Goal: Navigation & Orientation: Find specific page/section

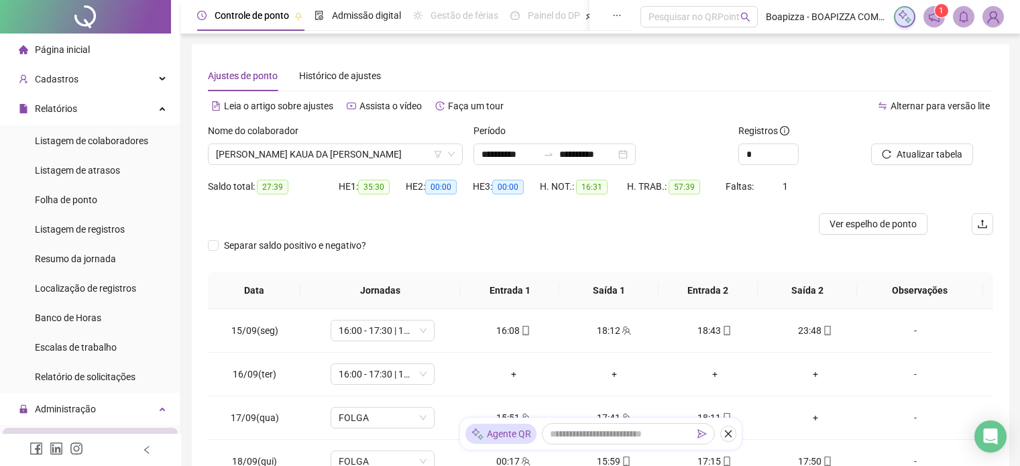
scroll to position [8, 0]
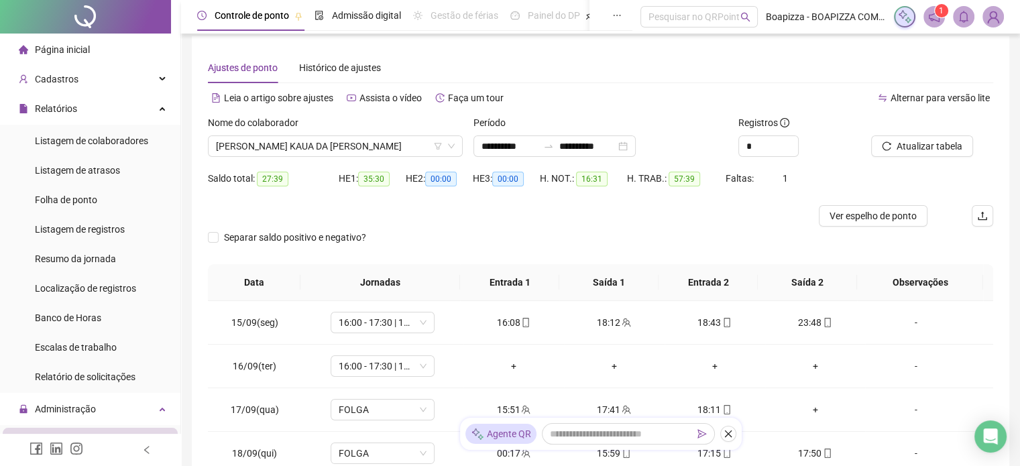
click at [78, 53] on span "Página inicial" at bounding box center [62, 49] width 55 height 11
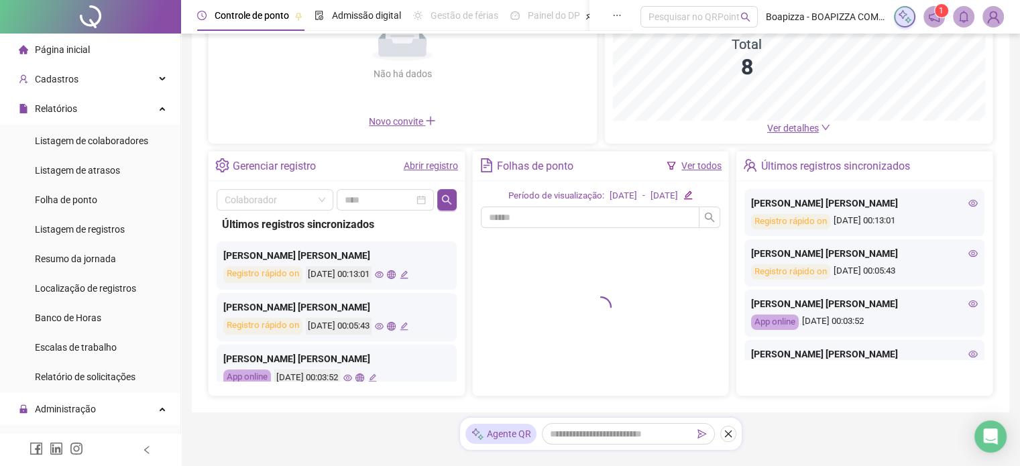
scroll to position [209, 0]
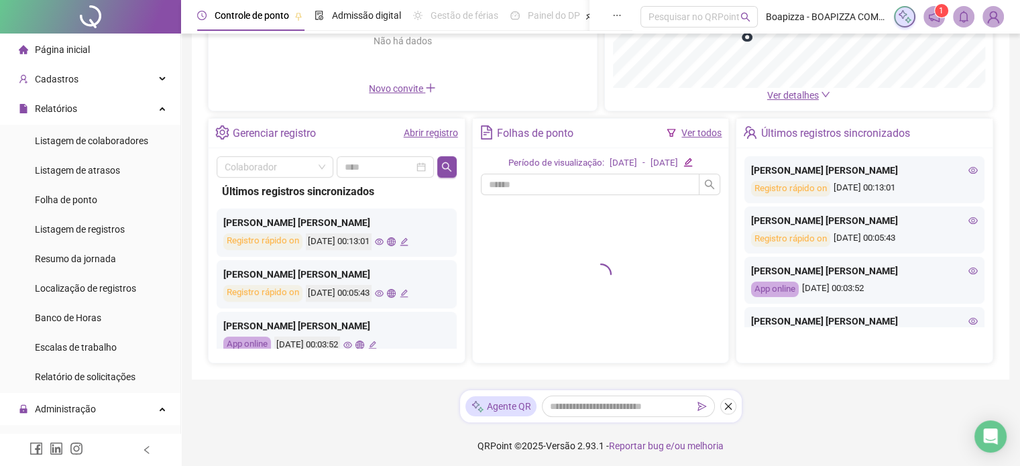
click at [384, 242] on icon "eye" at bounding box center [379, 242] width 9 height 7
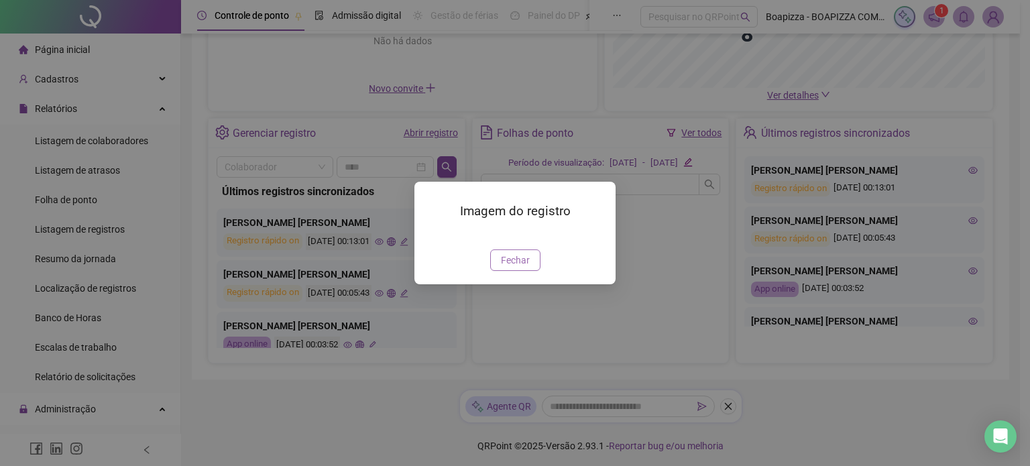
click at [517, 268] on span "Fechar" at bounding box center [515, 260] width 29 height 15
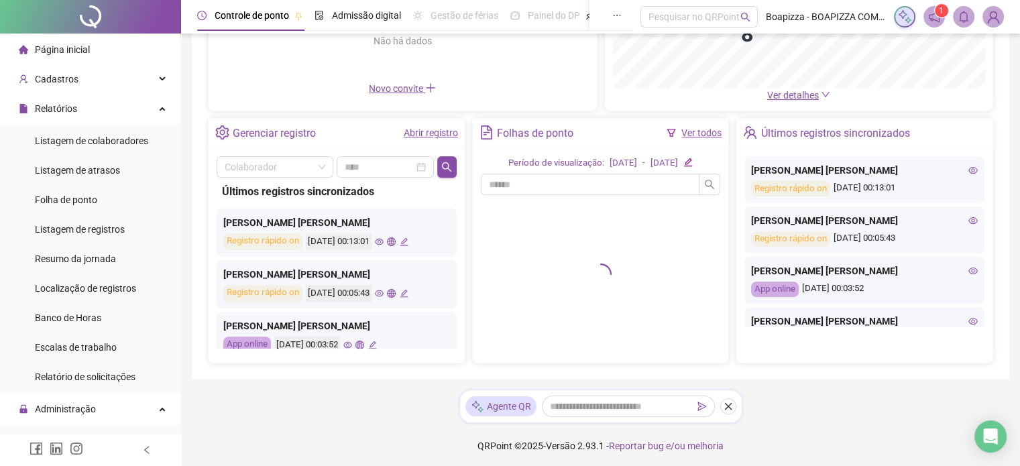
click at [384, 290] on icon "eye" at bounding box center [379, 293] width 9 height 9
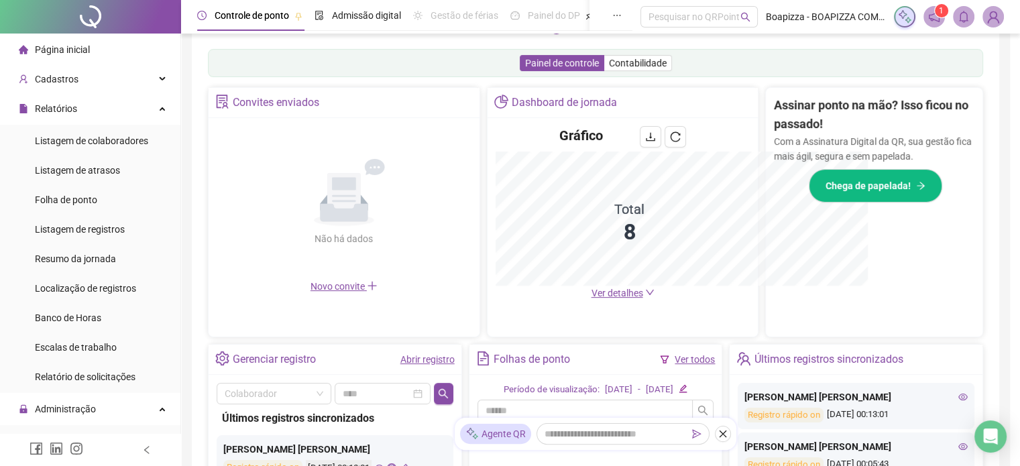
scroll to position [407, 0]
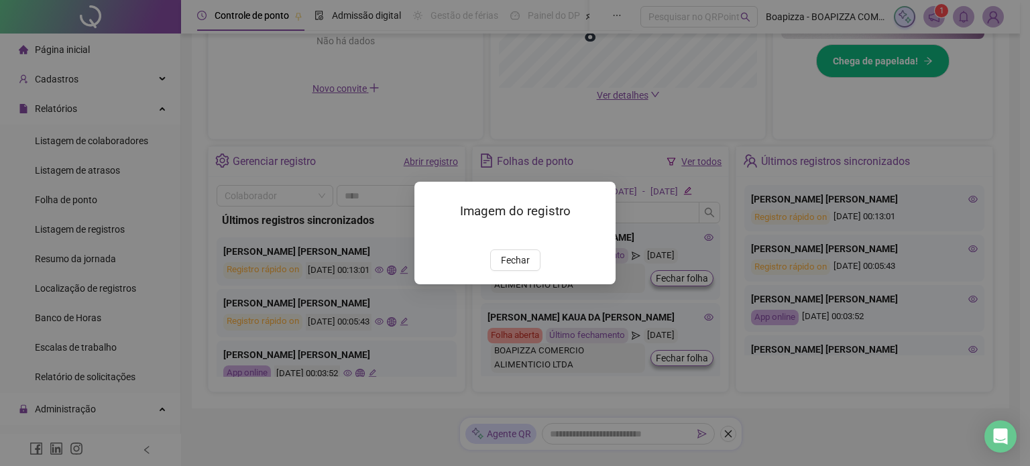
drag, startPoint x: 513, startPoint y: 325, endPoint x: 520, endPoint y: 276, distance: 48.8
click at [514, 271] on button "Fechar" at bounding box center [515, 259] width 50 height 21
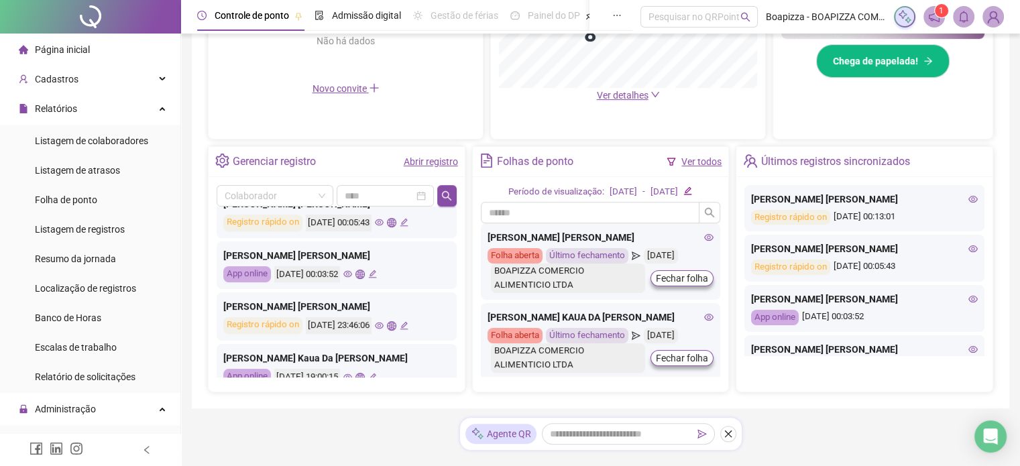
scroll to position [134, 0]
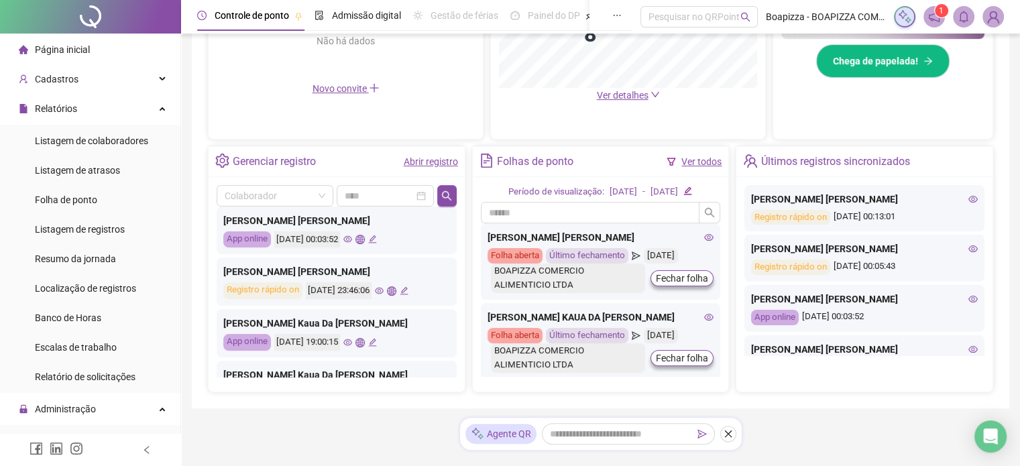
click at [352, 241] on icon "eye" at bounding box center [347, 239] width 9 height 7
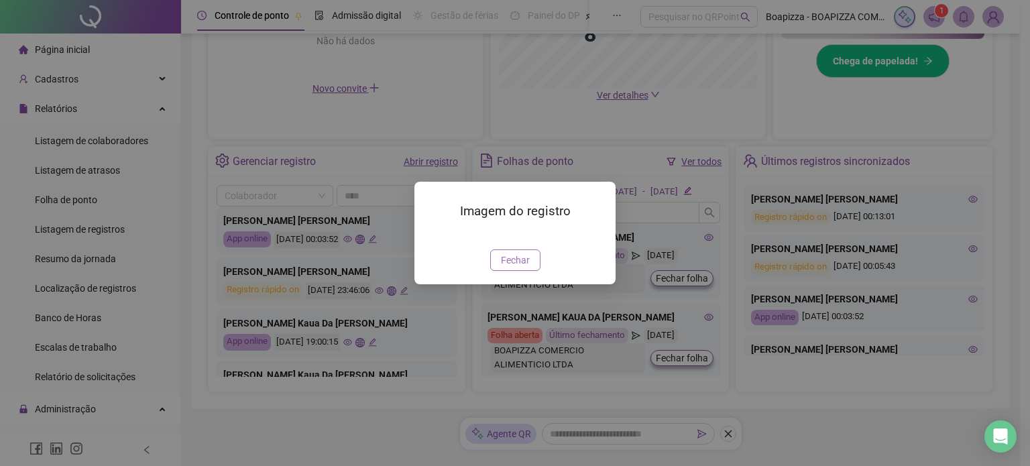
click at [523, 268] on span "Fechar" at bounding box center [515, 260] width 29 height 15
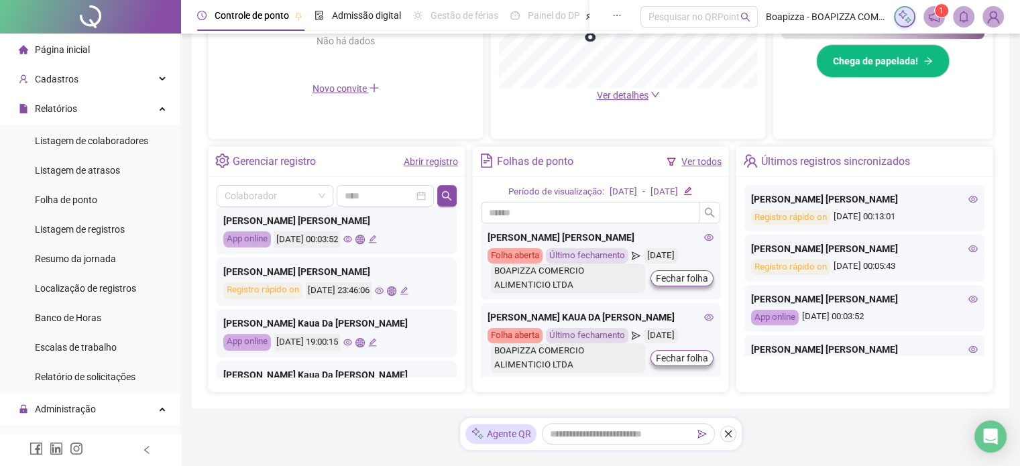
click at [384, 290] on icon "eye" at bounding box center [379, 290] width 9 height 9
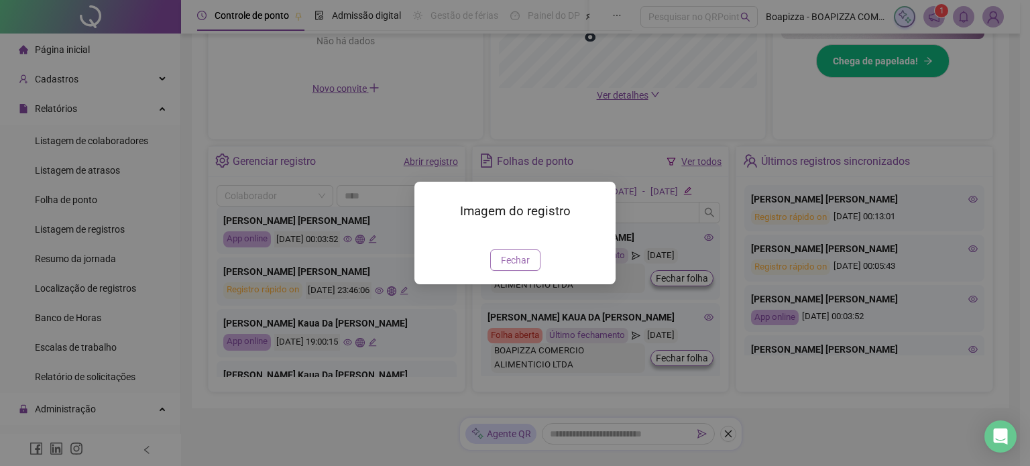
click at [528, 268] on span "Fechar" at bounding box center [515, 260] width 29 height 15
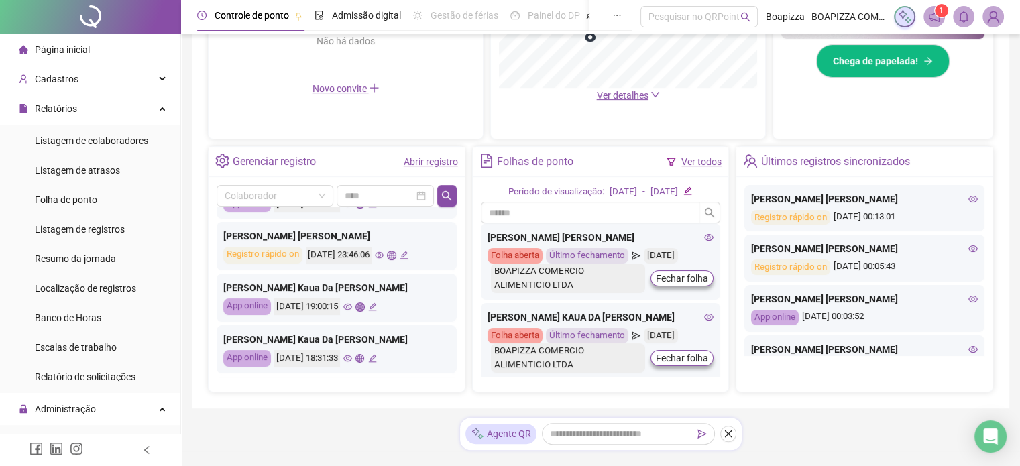
scroll to position [201, 0]
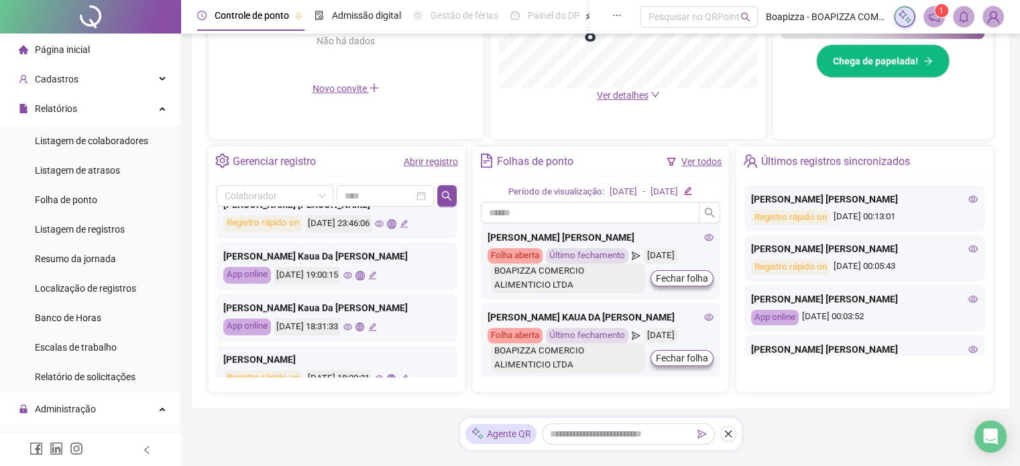
click at [352, 274] on icon "eye" at bounding box center [347, 275] width 9 height 9
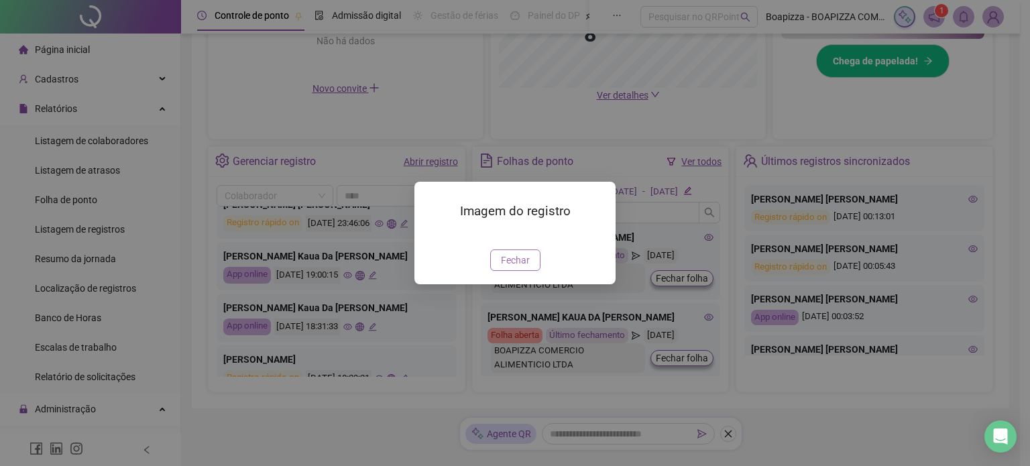
click at [514, 268] on span "Fechar" at bounding box center [515, 260] width 29 height 15
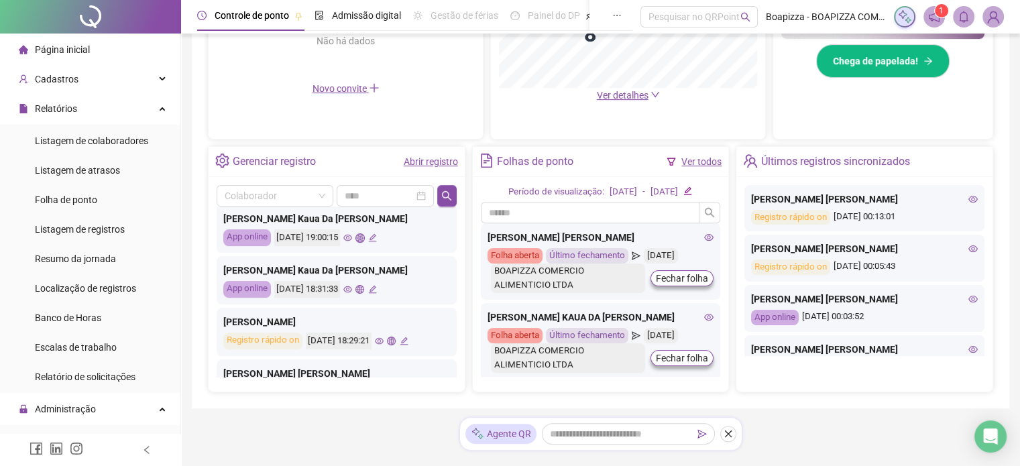
scroll to position [268, 0]
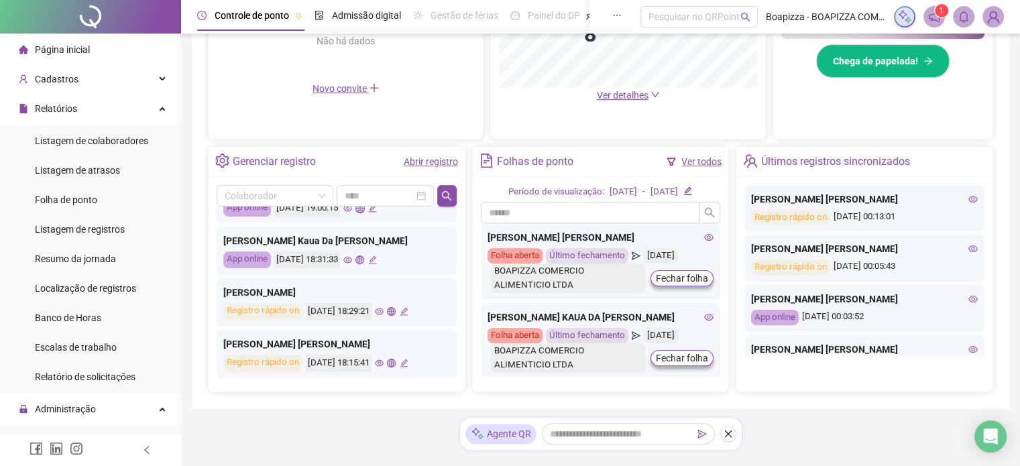
click at [352, 258] on icon "eye" at bounding box center [347, 259] width 9 height 9
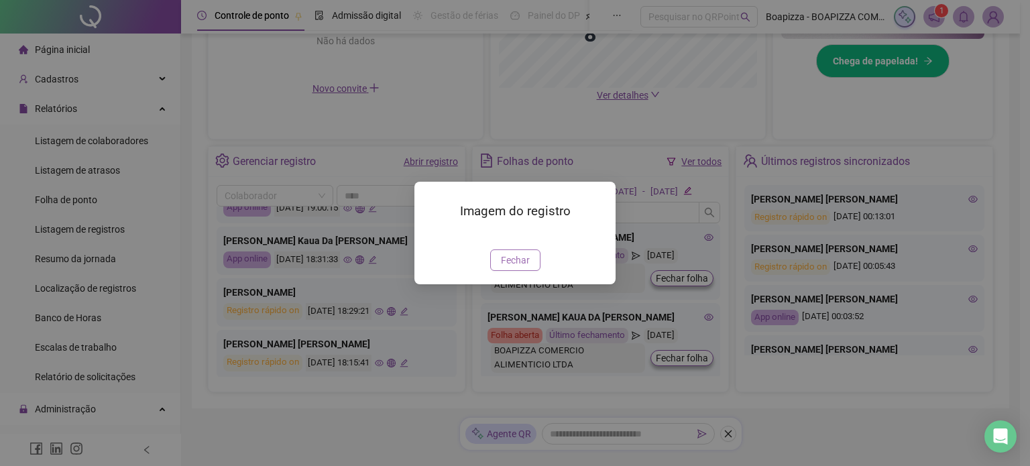
click at [506, 268] on span "Fechar" at bounding box center [515, 260] width 29 height 15
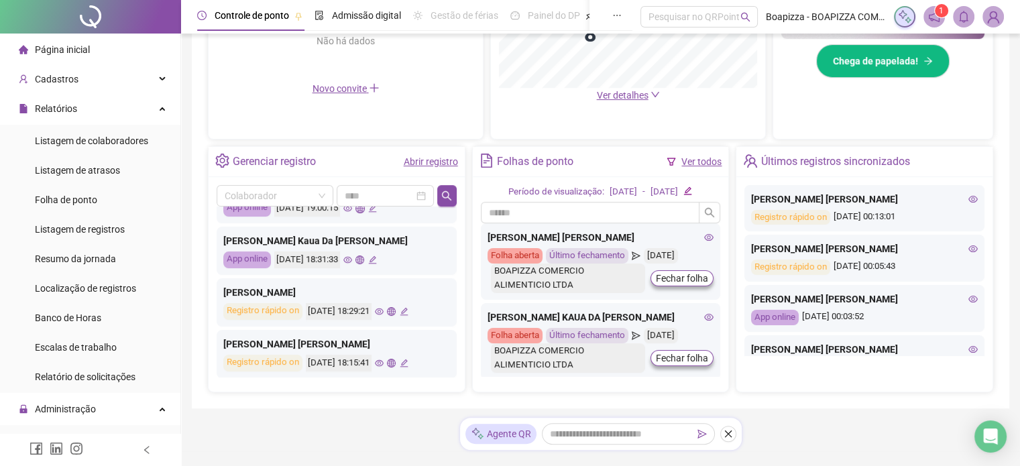
click at [384, 313] on icon "eye" at bounding box center [379, 311] width 9 height 9
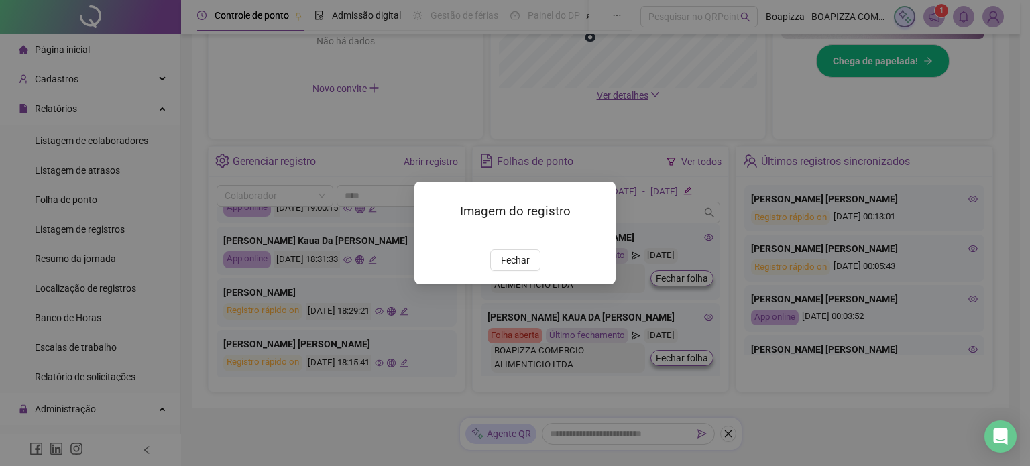
drag, startPoint x: 522, startPoint y: 324, endPoint x: 514, endPoint y: 314, distance: 12.5
click at [521, 271] on button "Fechar" at bounding box center [515, 259] width 50 height 21
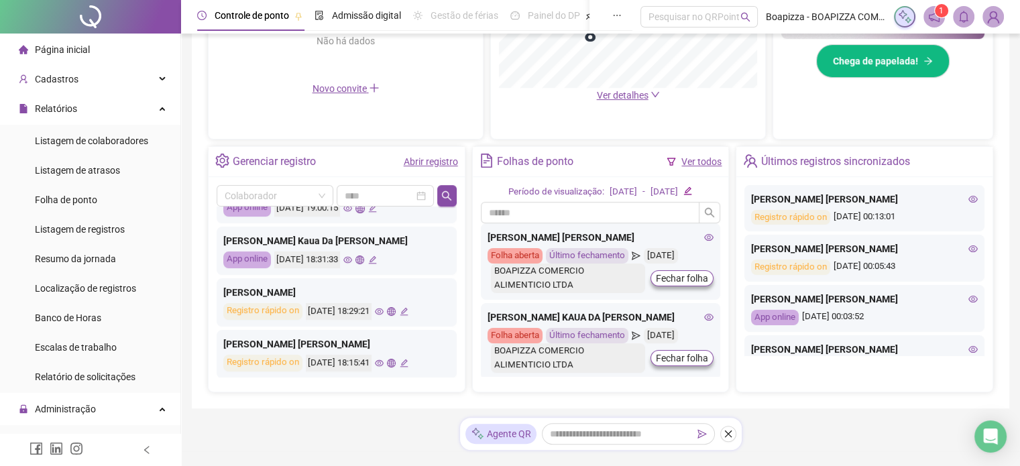
click at [384, 360] on icon "eye" at bounding box center [379, 363] width 9 height 7
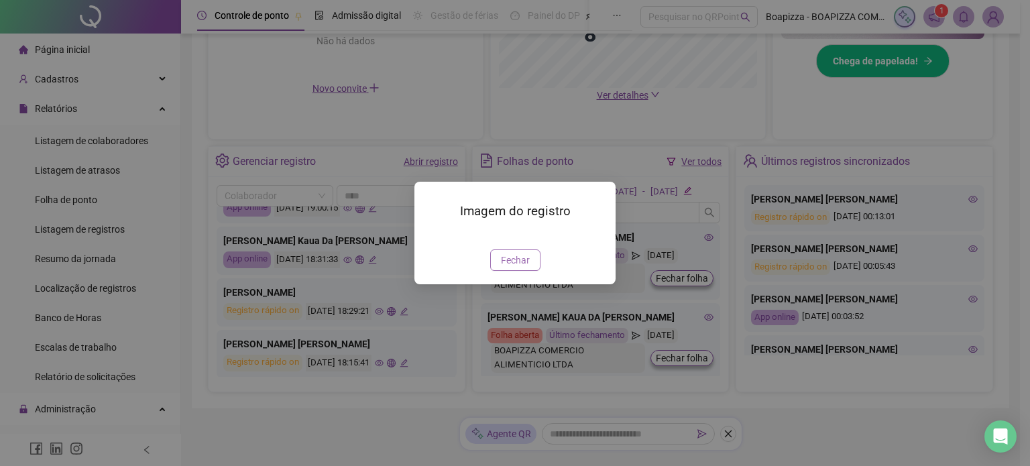
click at [505, 268] on span "Fechar" at bounding box center [515, 260] width 29 height 15
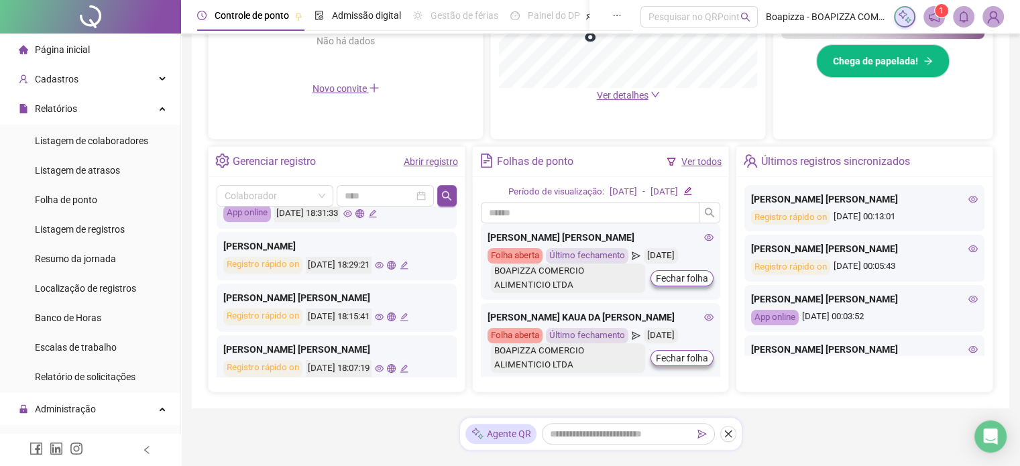
scroll to position [402, 0]
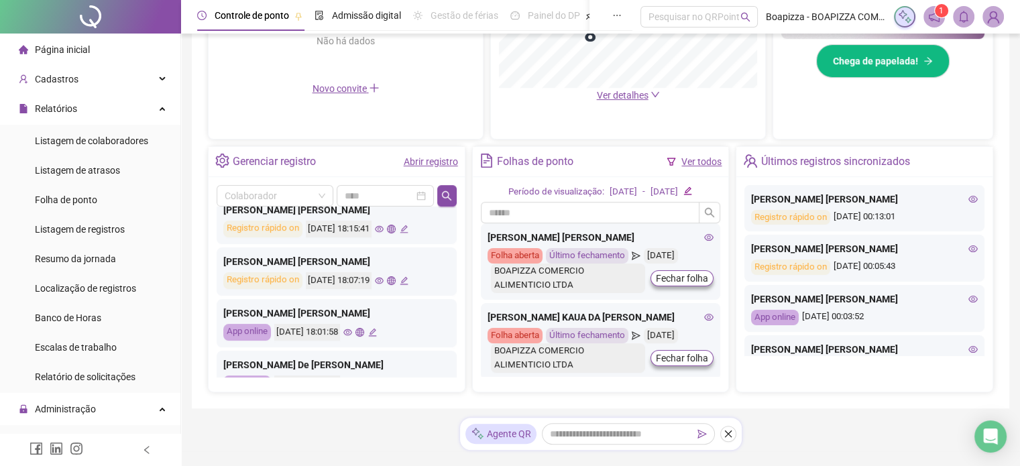
click at [384, 276] on icon "eye" at bounding box center [379, 280] width 9 height 9
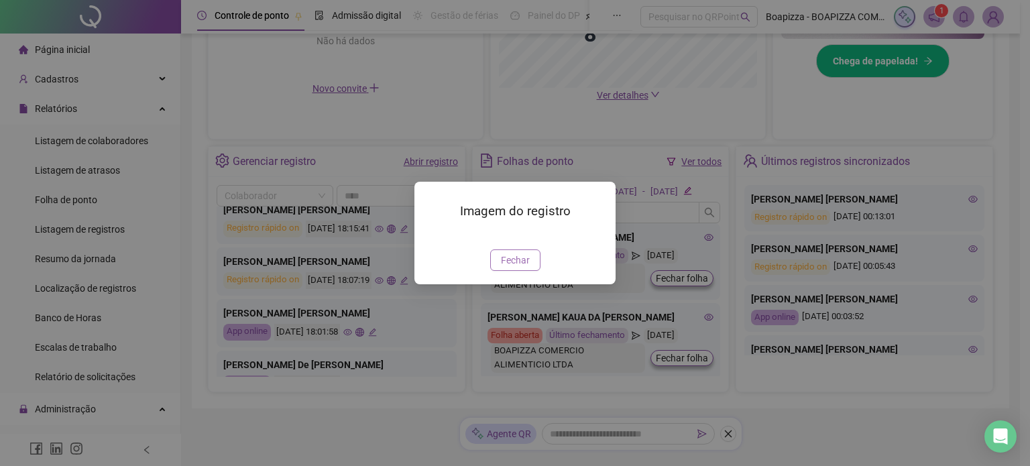
click at [512, 268] on span "Fechar" at bounding box center [515, 260] width 29 height 15
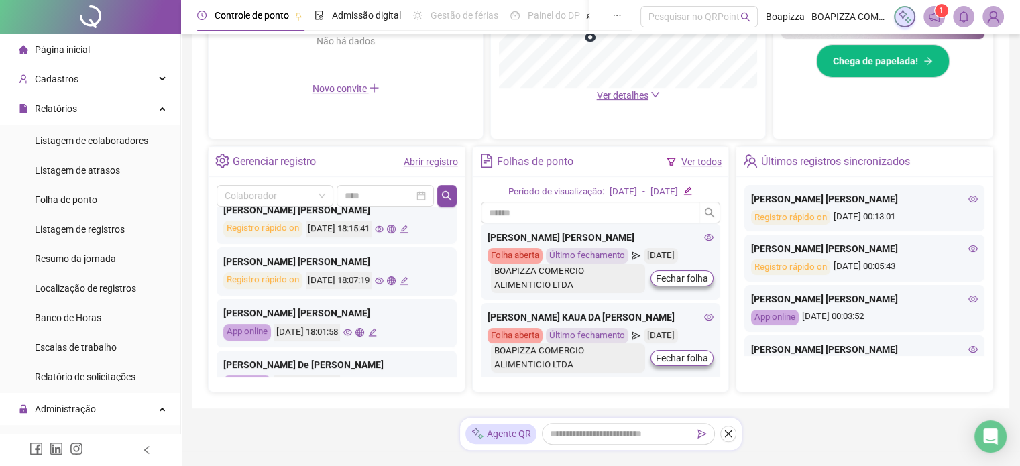
click at [352, 331] on icon "eye" at bounding box center [347, 332] width 9 height 9
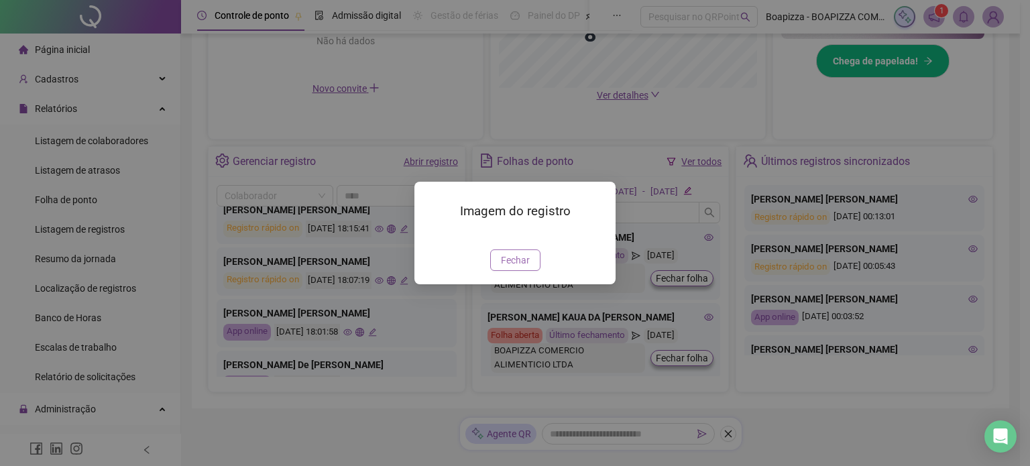
click at [498, 271] on button "Fechar" at bounding box center [515, 259] width 50 height 21
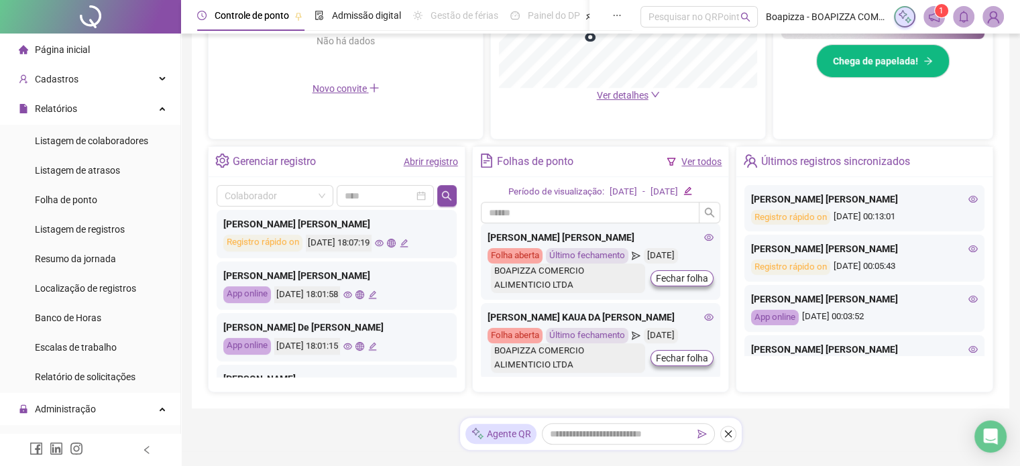
scroll to position [469, 0]
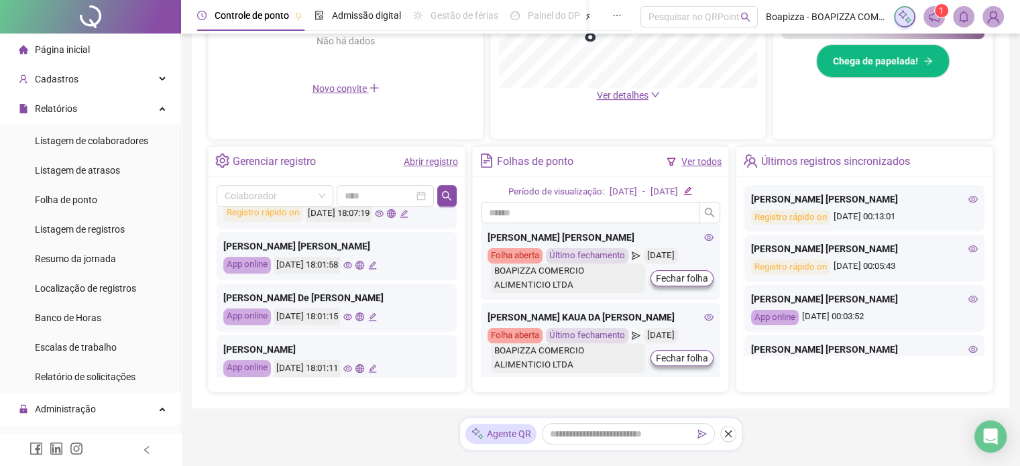
click at [352, 313] on icon "eye" at bounding box center [347, 316] width 9 height 9
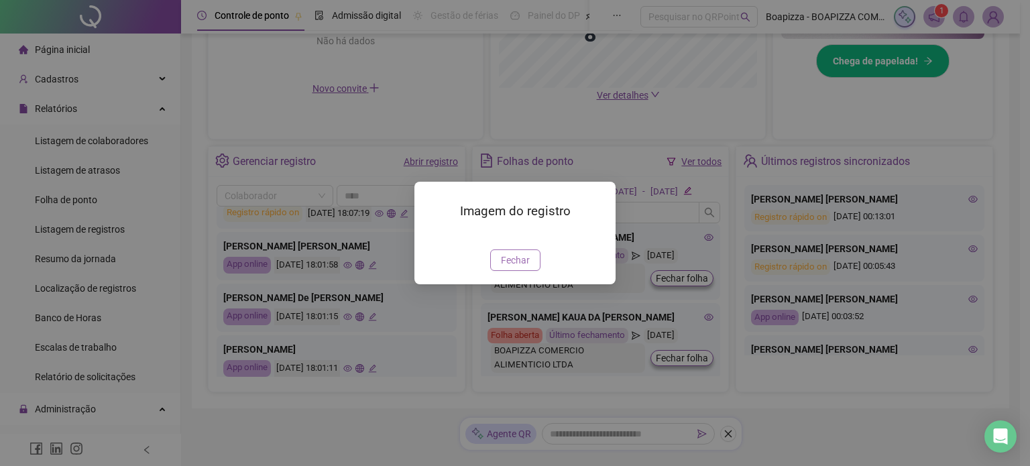
click at [511, 268] on span "Fechar" at bounding box center [515, 260] width 29 height 15
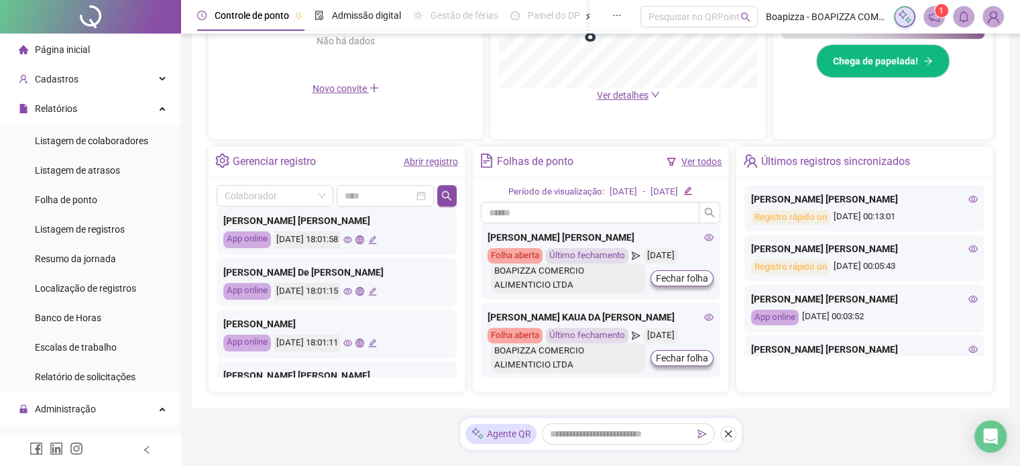
scroll to position [536, 0]
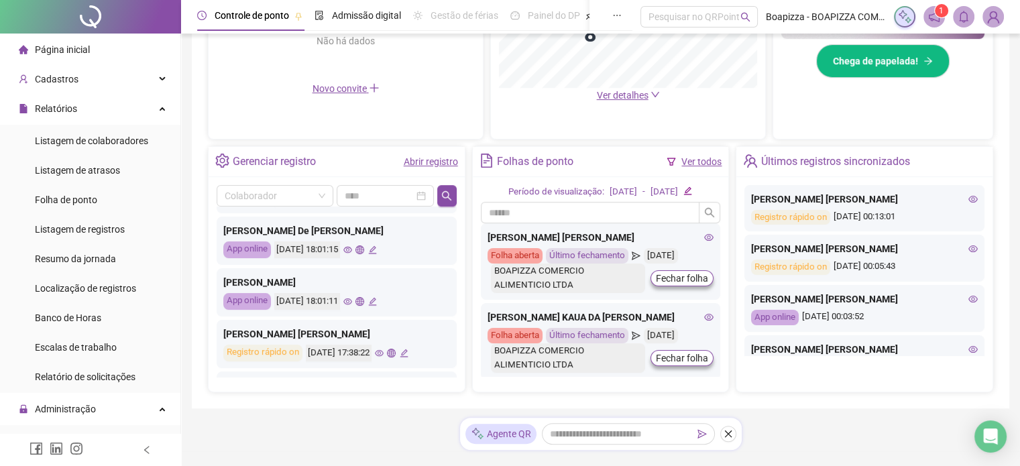
click at [352, 300] on icon "eye" at bounding box center [347, 301] width 9 height 9
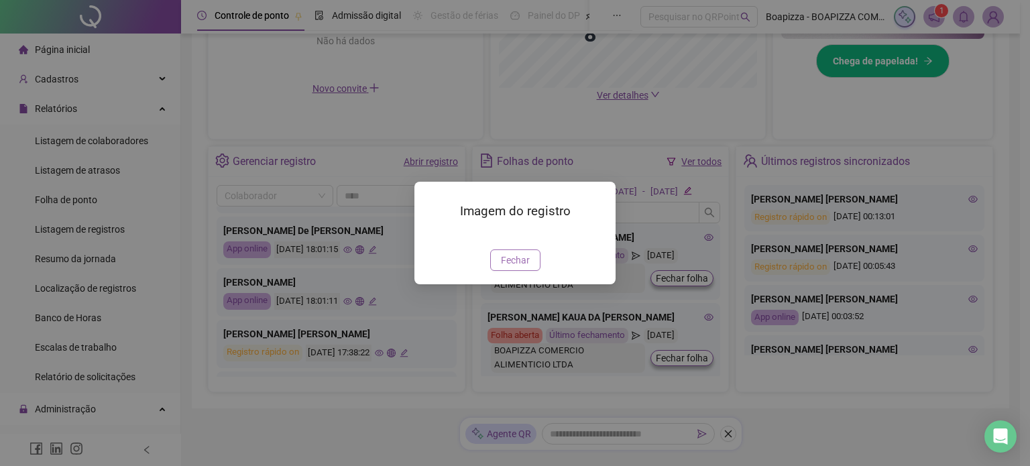
click at [510, 268] on span "Fechar" at bounding box center [515, 260] width 29 height 15
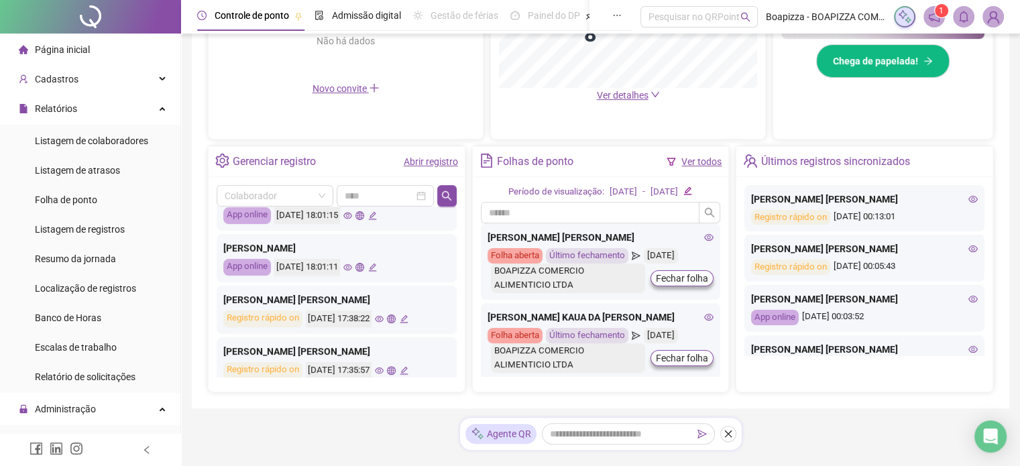
scroll to position [603, 0]
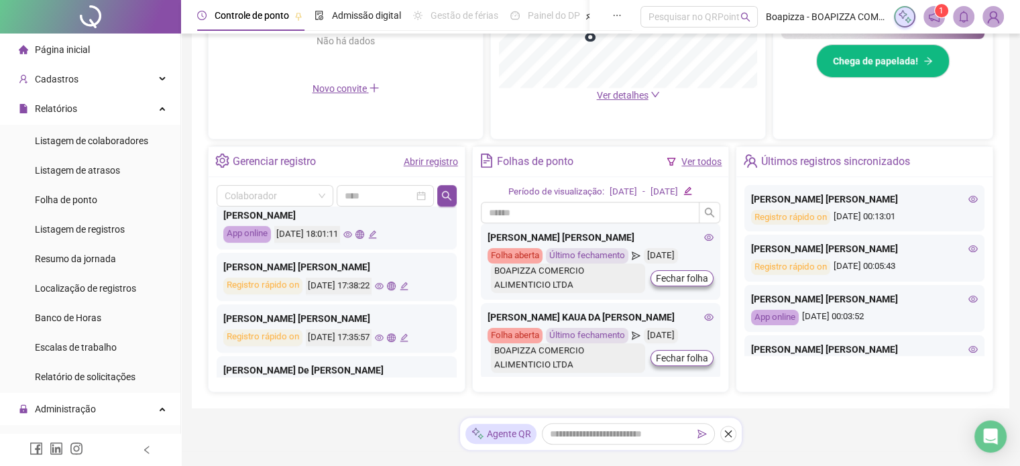
click at [384, 284] on icon "eye" at bounding box center [379, 286] width 9 height 7
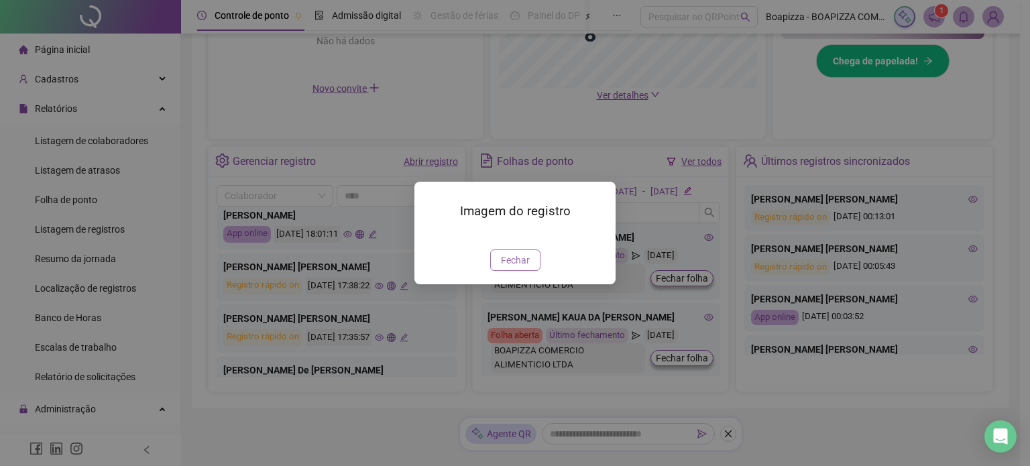
click at [499, 271] on button "Fechar" at bounding box center [515, 259] width 50 height 21
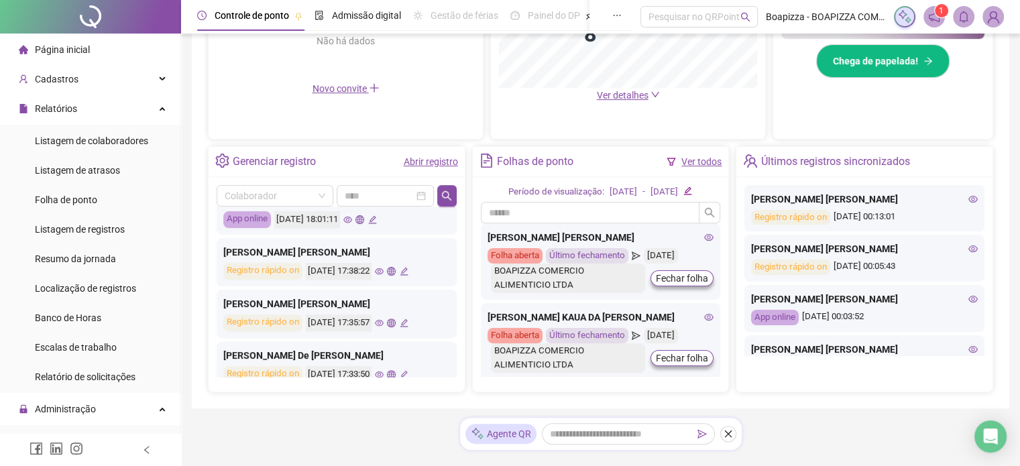
scroll to position [630, 0]
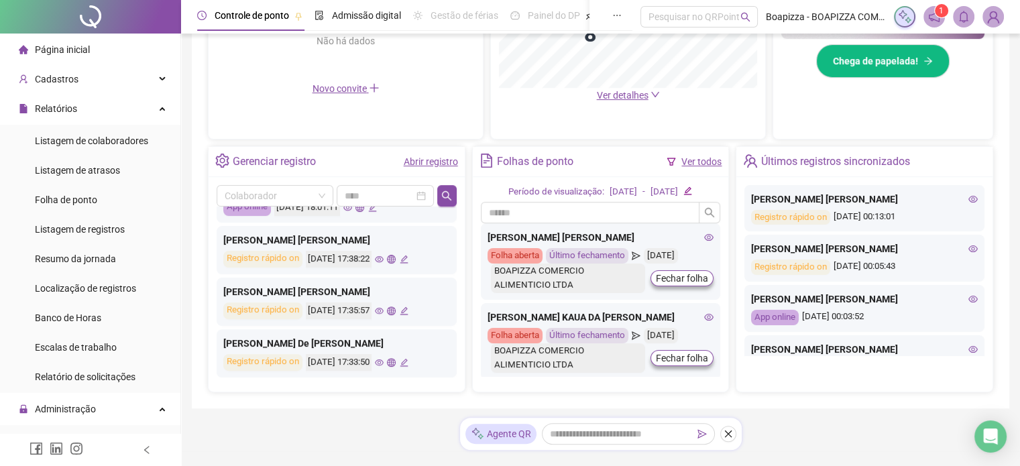
click at [384, 359] on icon "eye" at bounding box center [379, 362] width 9 height 7
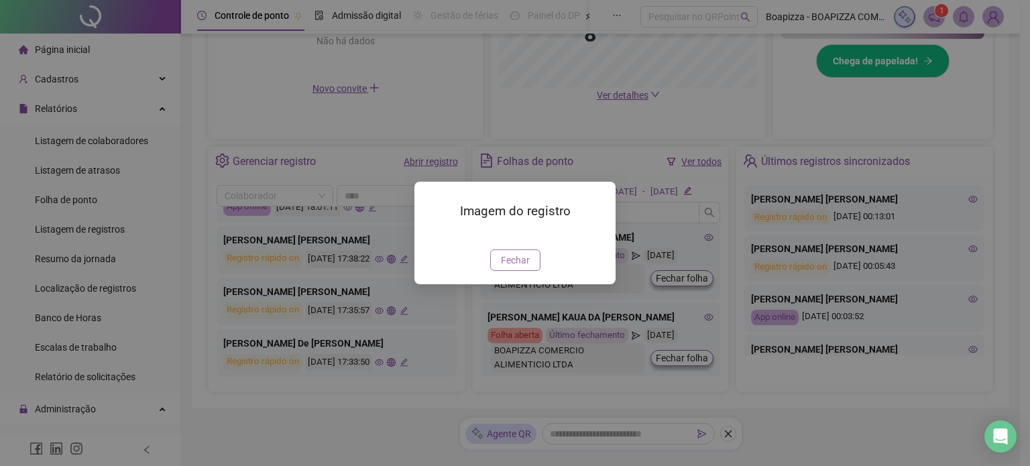
click at [512, 268] on span "Fechar" at bounding box center [515, 260] width 29 height 15
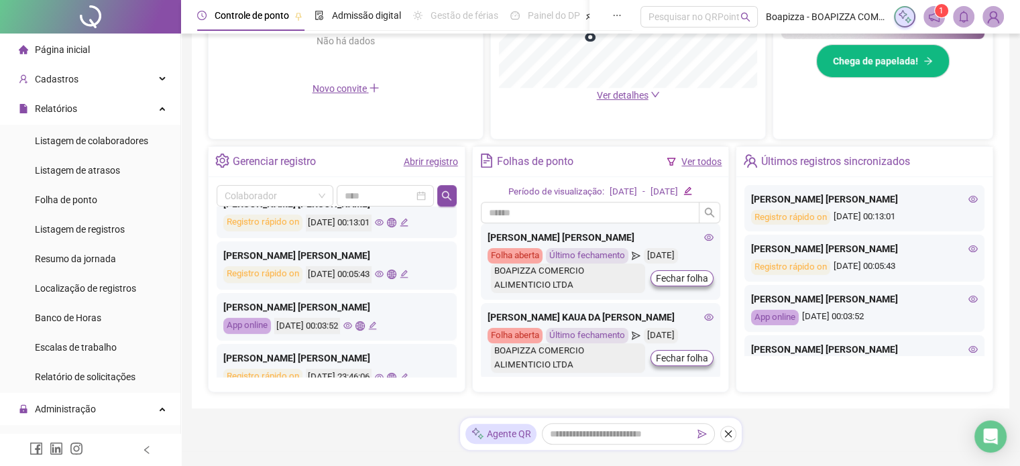
scroll to position [0, 0]
